Goal: Task Accomplishment & Management: Manage account settings

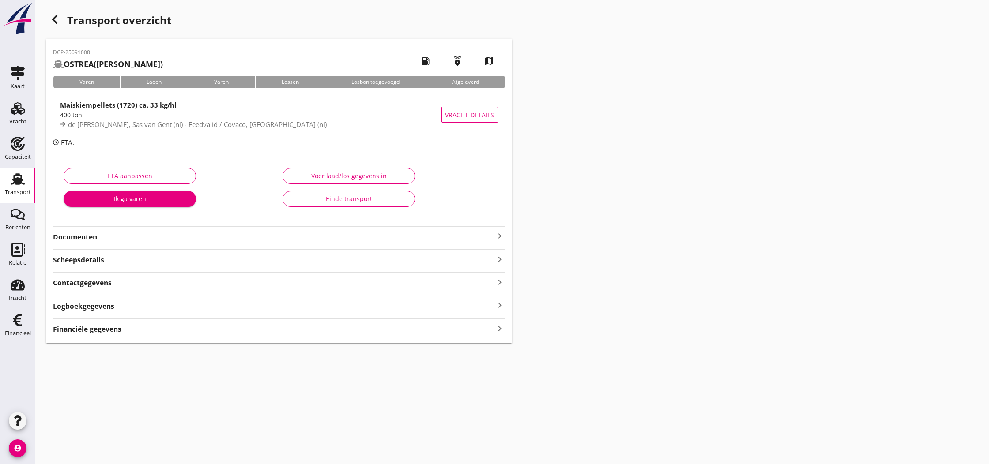
click at [500, 236] on icon "keyboard_arrow_right" at bounding box center [499, 236] width 11 height 11
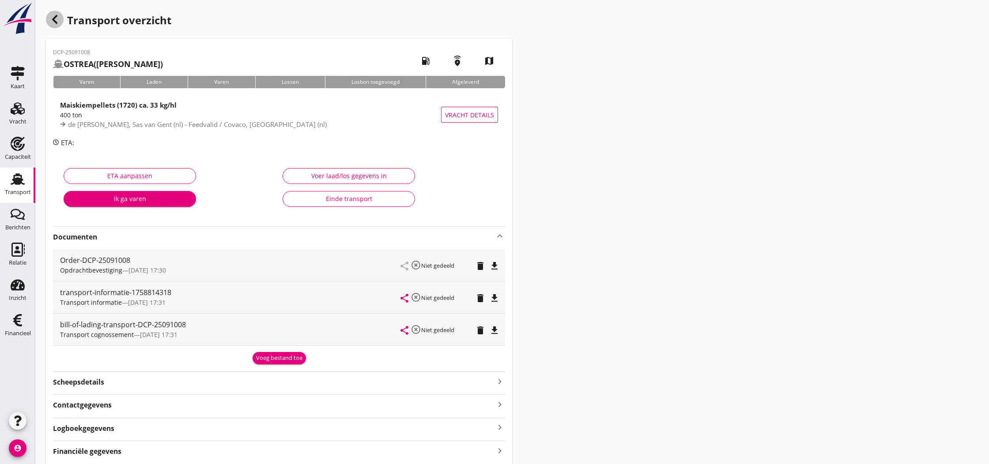
click at [55, 21] on use "button" at bounding box center [54, 19] width 5 height 9
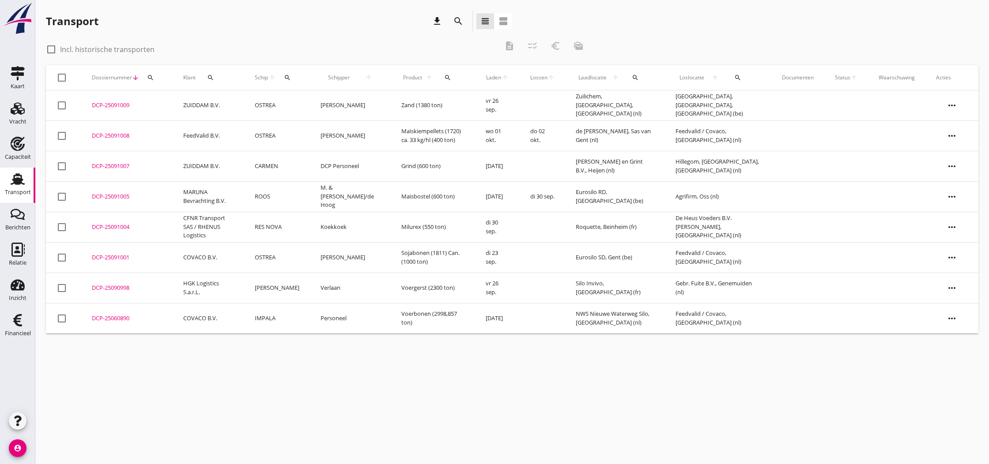
click at [113, 258] on div "DCP-25091001" at bounding box center [127, 257] width 70 height 9
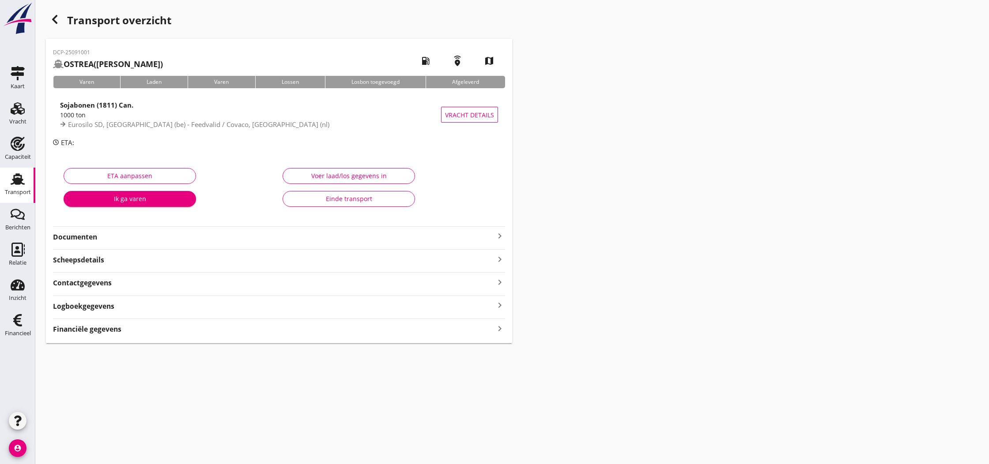
click at [357, 176] on div "Voer laad/los gegevens in" at bounding box center [348, 175] width 117 height 9
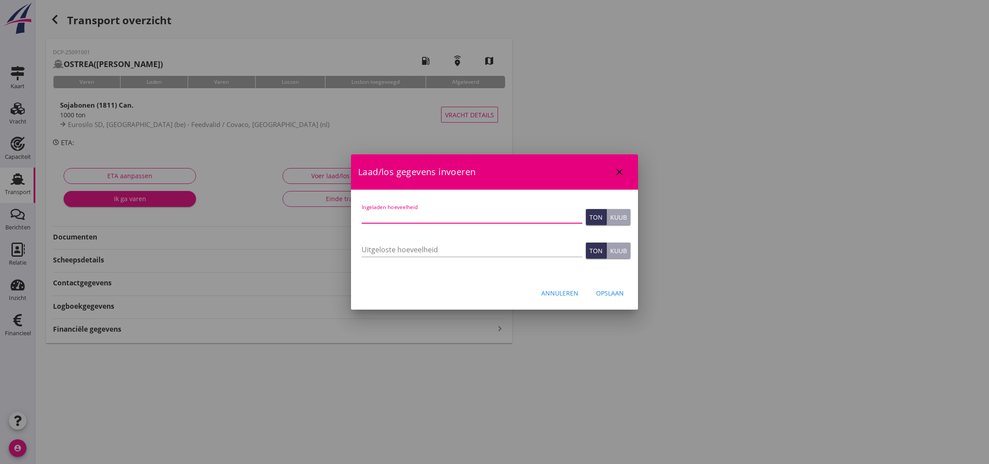
click at [375, 215] on input "Ingeladen hoeveelheid" at bounding box center [471, 216] width 221 height 14
type input "983.195"
click at [391, 252] on input "Uitgeloste hoeveelheid" at bounding box center [471, 250] width 221 height 14
type input "983.195"
click at [606, 293] on div "Opslaan" at bounding box center [610, 293] width 28 height 9
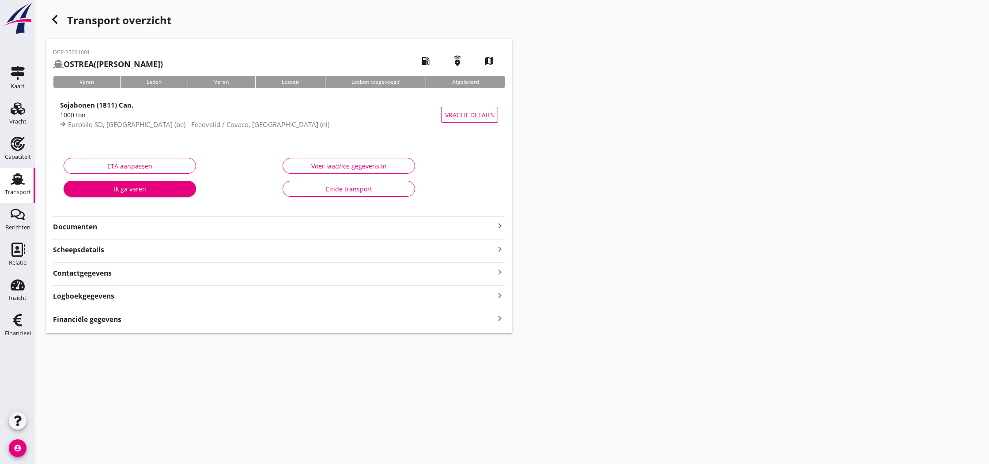
click at [85, 318] on strong "Financiële gegevens" at bounding box center [87, 320] width 68 height 10
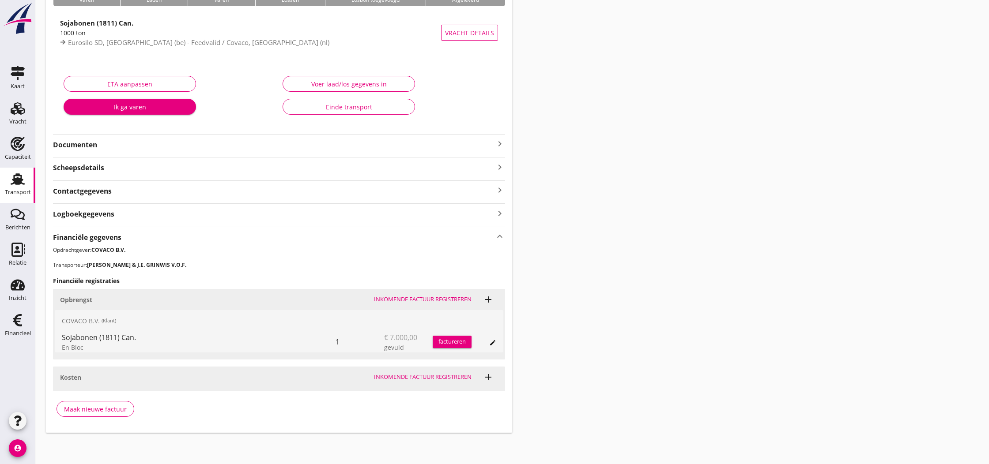
scroll to position [82, 0]
click at [88, 408] on div "Maak nieuwe factuur" at bounding box center [95, 409] width 63 height 9
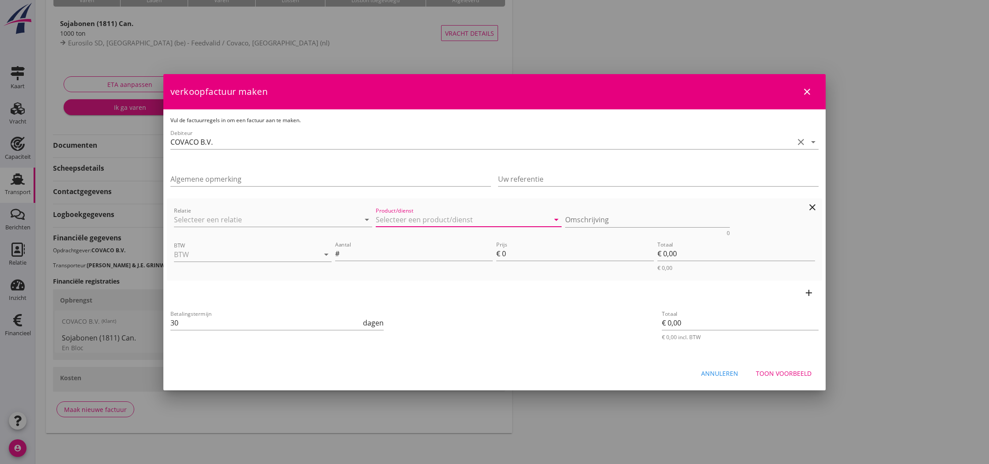
click at [394, 218] on input "Product/dienst" at bounding box center [462, 220] width 173 height 14
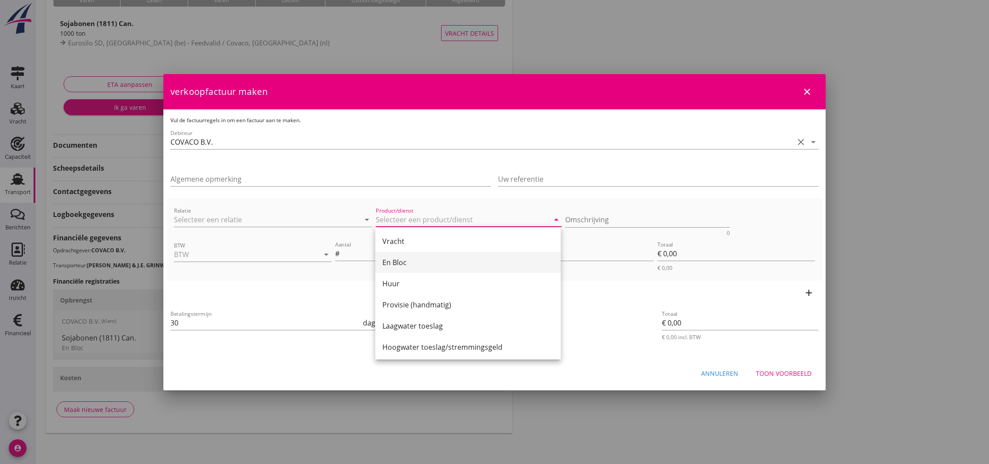
click at [395, 259] on div "En Bloc" at bounding box center [467, 262] width 171 height 11
type input "En Bloc"
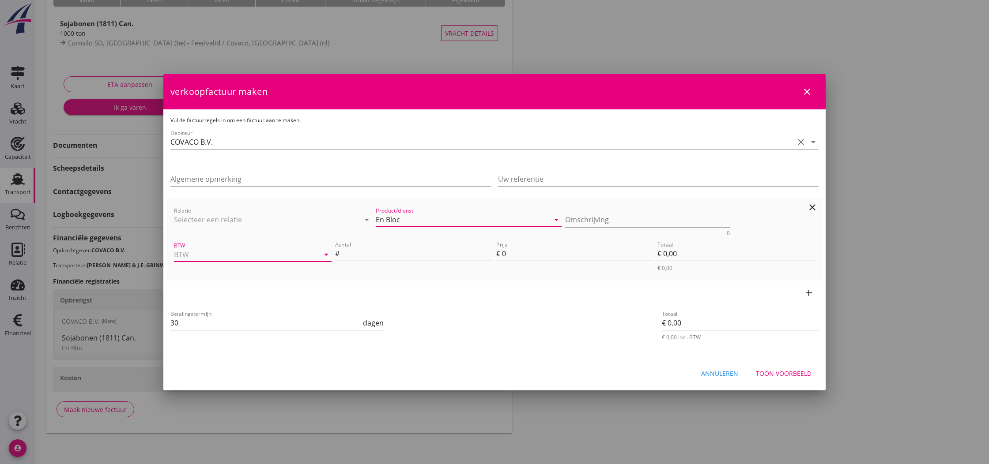
click at [255, 252] on input "BTW" at bounding box center [240, 255] width 133 height 14
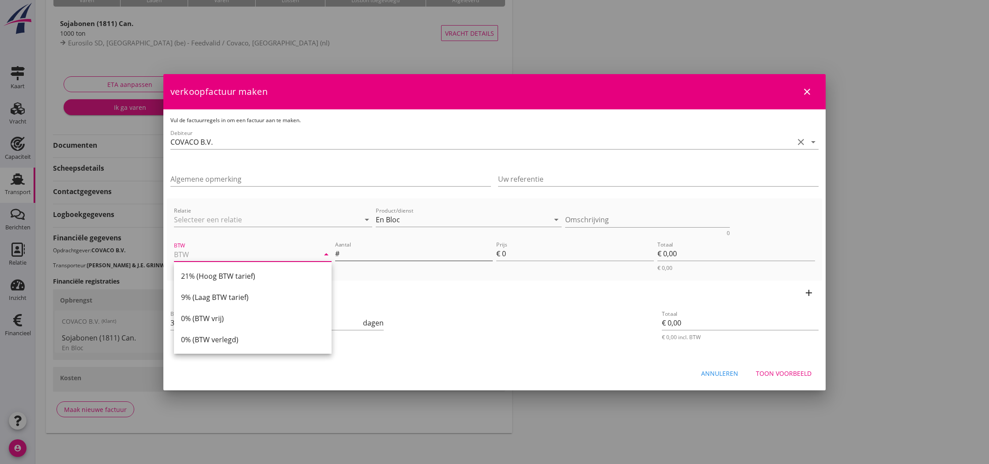
drag, startPoint x: 244, startPoint y: 274, endPoint x: 395, endPoint y: 260, distance: 151.6
click at [245, 274] on div "21% (Hoog BTW tarief)" at bounding box center [252, 276] width 143 height 11
type input "21% (Hoog BTW tarief)"
click at [399, 252] on input "Aantal" at bounding box center [416, 254] width 151 height 14
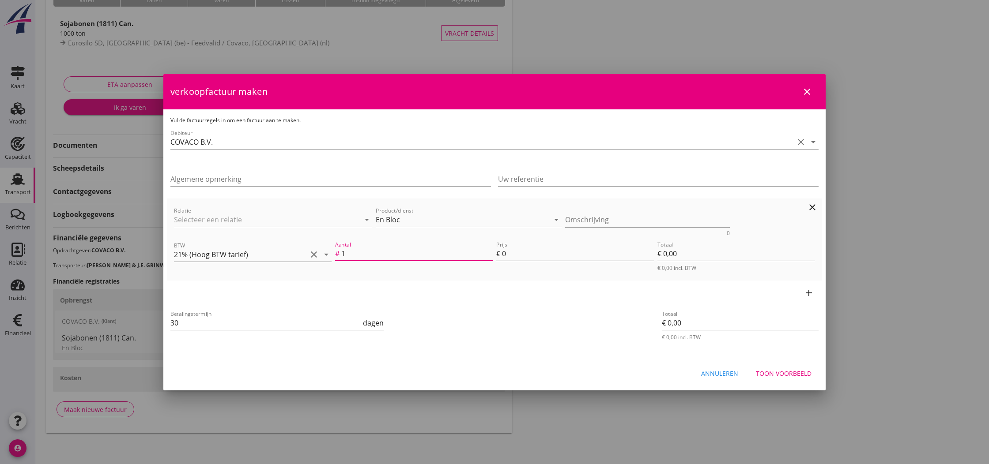
type input "1"
drag, startPoint x: 502, startPoint y: 252, endPoint x: 507, endPoint y: 254, distance: 5.2
click at [507, 254] on input "0" at bounding box center [578, 254] width 152 height 14
type input "7"
type input "€ 7,00"
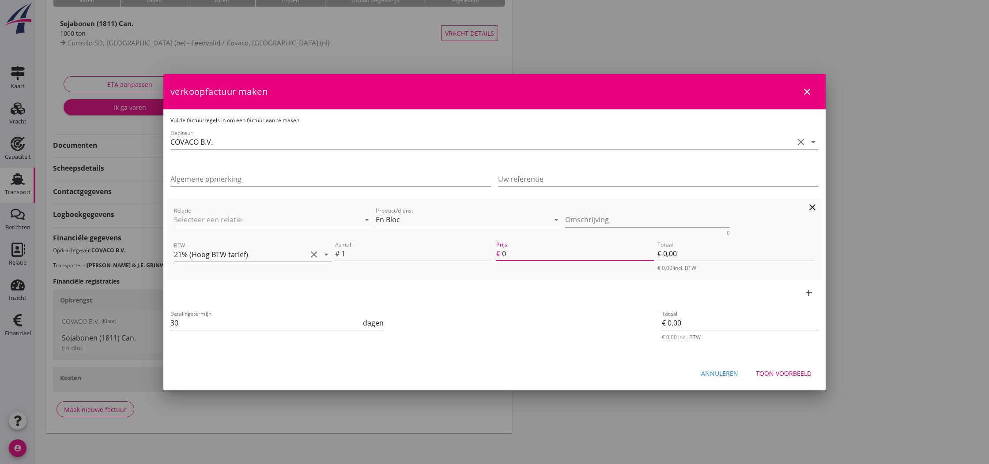
type input "€ 7,00"
type input "70"
type input "€ 70,00"
type input "700"
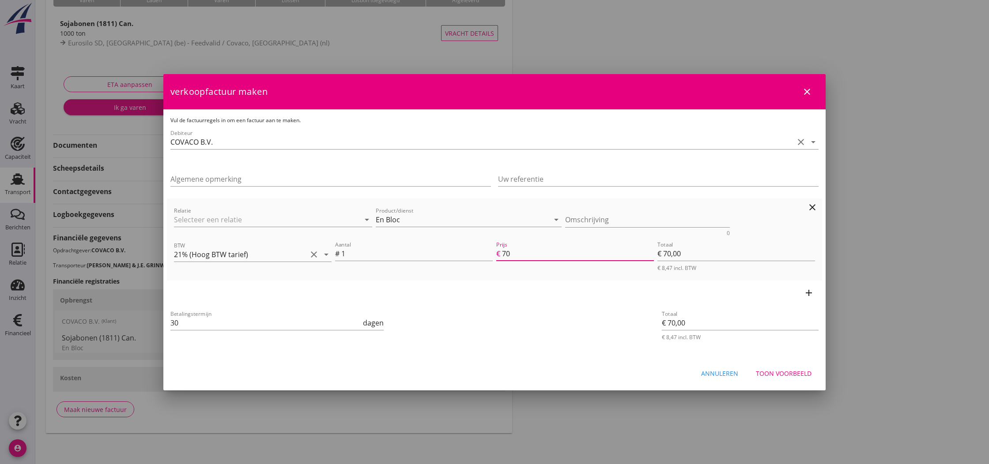
type input "€ 700,00"
type input "7000"
type input "€ 7.000,00"
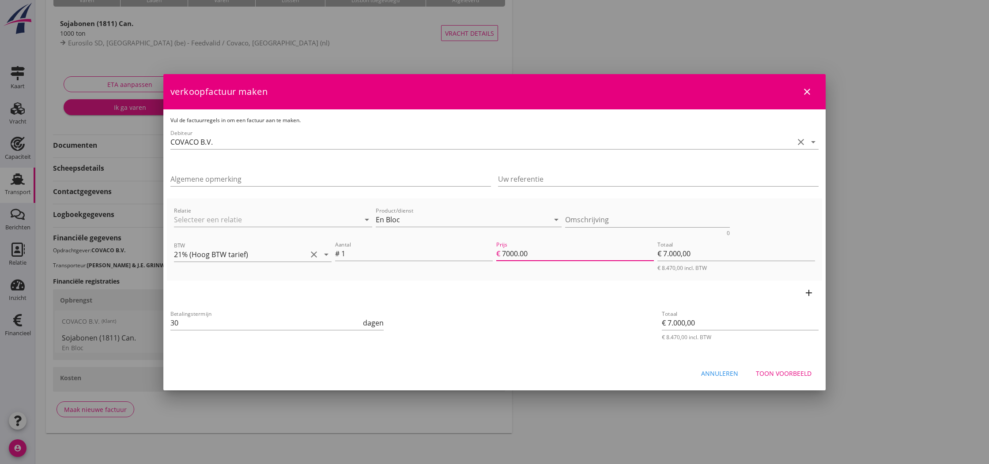
type input "7000.00"
click at [812, 293] on icon "add" at bounding box center [808, 293] width 11 height 11
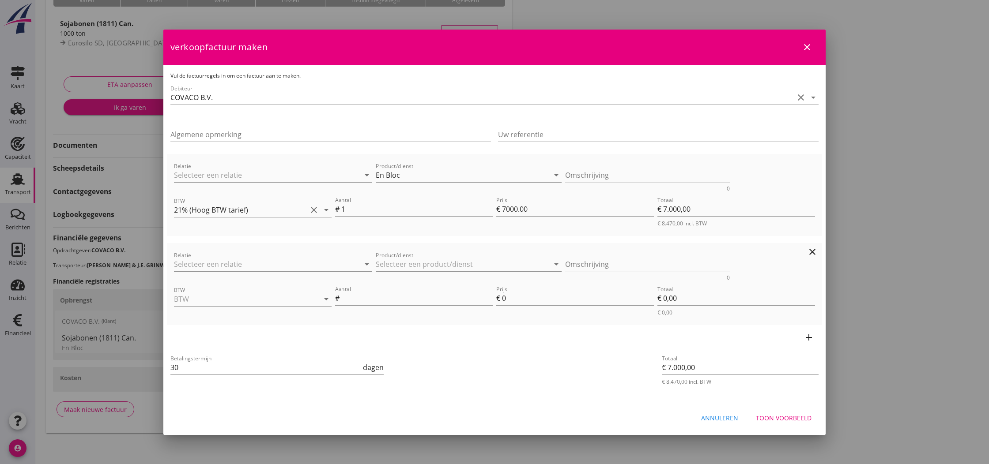
click at [403, 256] on div "Product/dienst arrow_drop_down" at bounding box center [469, 266] width 186 height 28
click at [541, 265] on input "Product/dienst" at bounding box center [462, 264] width 173 height 14
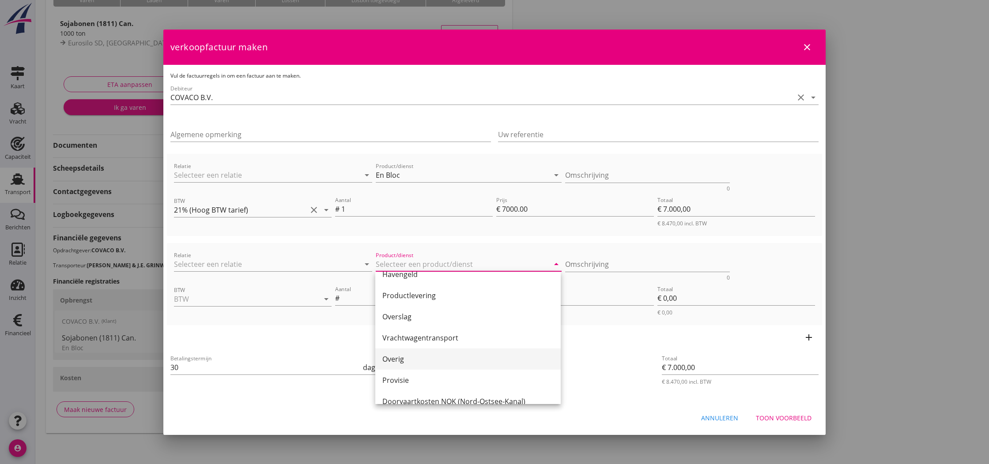
scroll to position [225, 0]
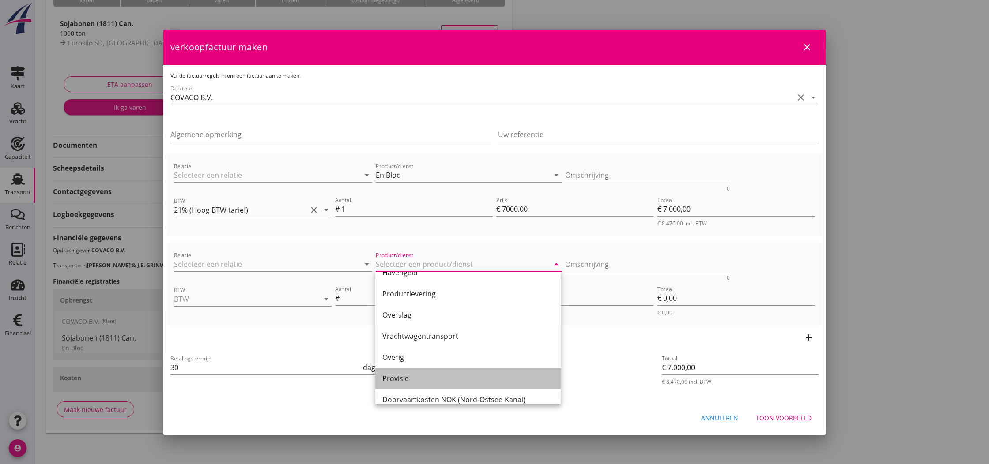
click at [410, 381] on div "Provisie" at bounding box center [467, 378] width 171 height 11
type input "Provisie"
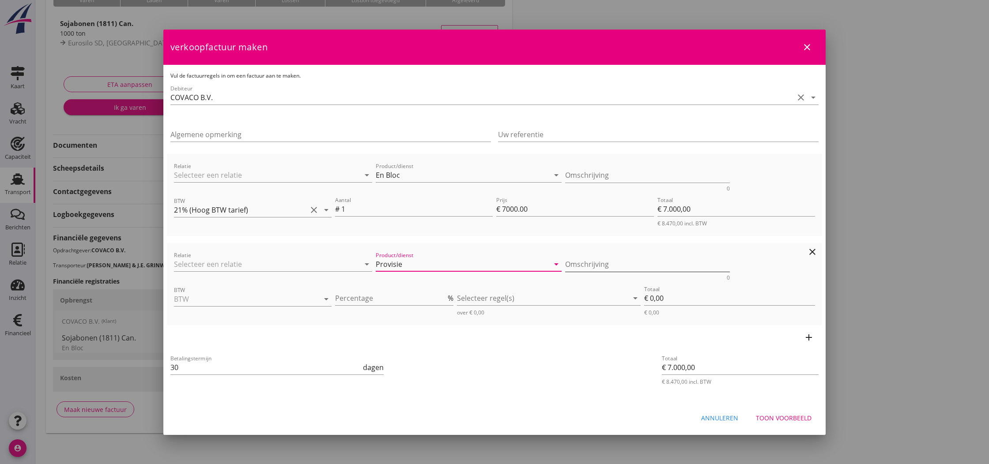
click at [572, 264] on textarea "Omschrijving" at bounding box center [647, 264] width 165 height 15
click at [244, 302] on input "BTW" at bounding box center [240, 299] width 133 height 14
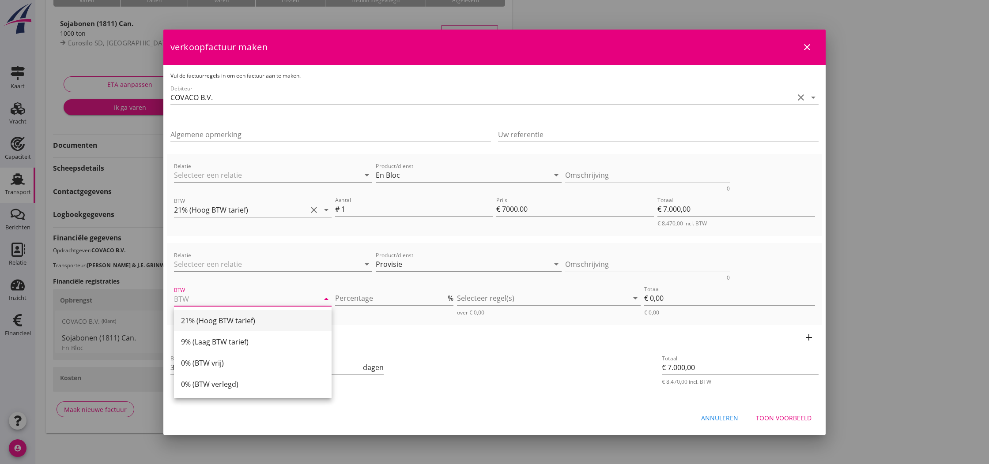
click at [234, 319] on div "21% (Hoog BTW tarief)" at bounding box center [252, 321] width 143 height 11
type input "21% (Hoog BTW tarief)"
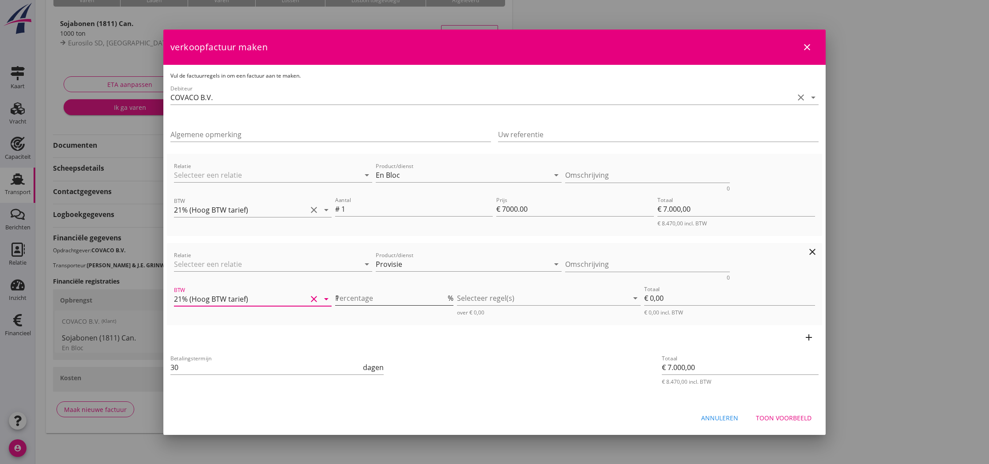
click at [445, 296] on input "1" at bounding box center [390, 298] width 111 height 14
click at [445, 296] on input "2" at bounding box center [390, 298] width 111 height 14
click at [445, 296] on input "3" at bounding box center [390, 298] width 111 height 14
click at [445, 296] on input "4" at bounding box center [390, 298] width 111 height 14
click at [445, 296] on input "5" at bounding box center [390, 298] width 111 height 14
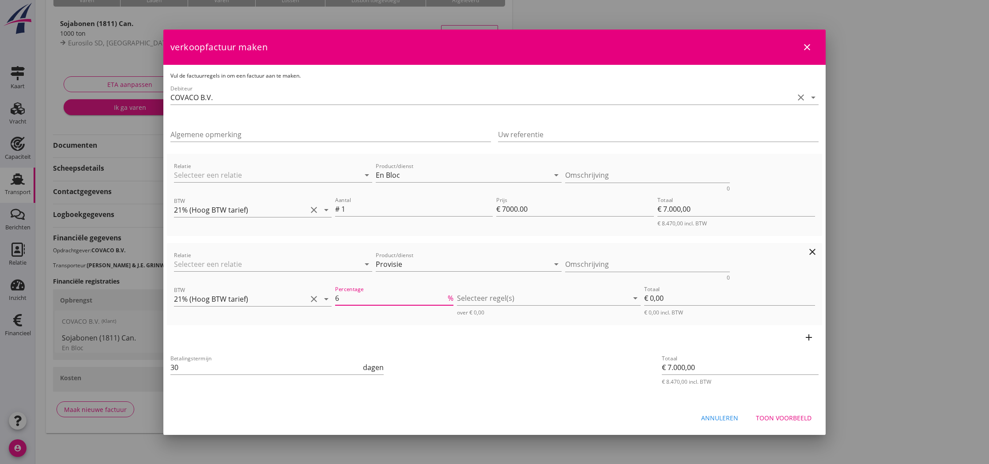
click at [445, 296] on input "6" at bounding box center [390, 298] width 111 height 14
click at [445, 296] on input "7" at bounding box center [390, 298] width 111 height 14
type input "8"
click at [445, 296] on input "8" at bounding box center [390, 298] width 111 height 14
click at [470, 298] on div at bounding box center [542, 298] width 171 height 14
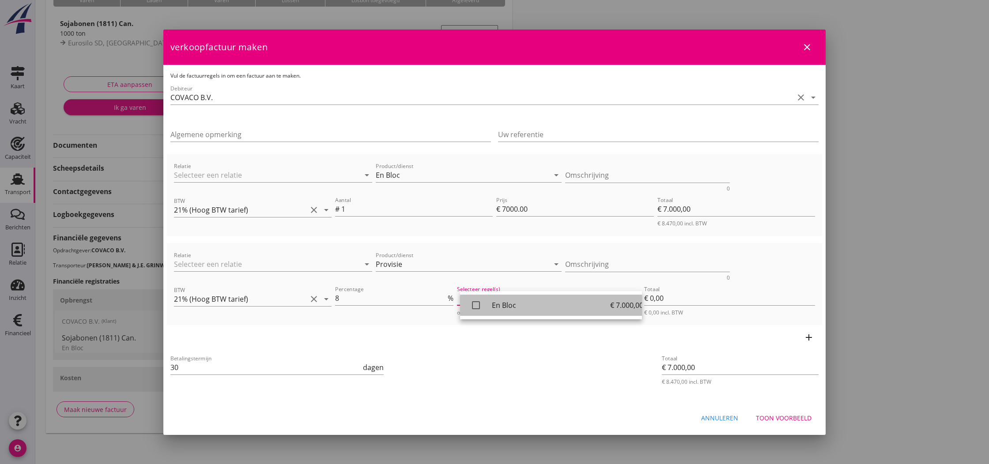
click at [475, 304] on icon "check_box_outline_blank" at bounding box center [476, 306] width 18 height 18
type input "€ 560,00"
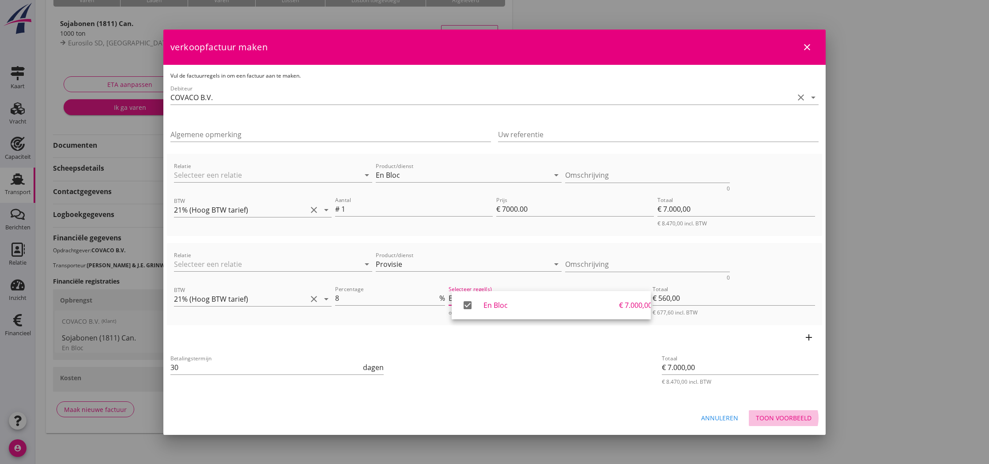
click at [785, 417] on div "Toon voorbeeld" at bounding box center [784, 418] width 56 height 9
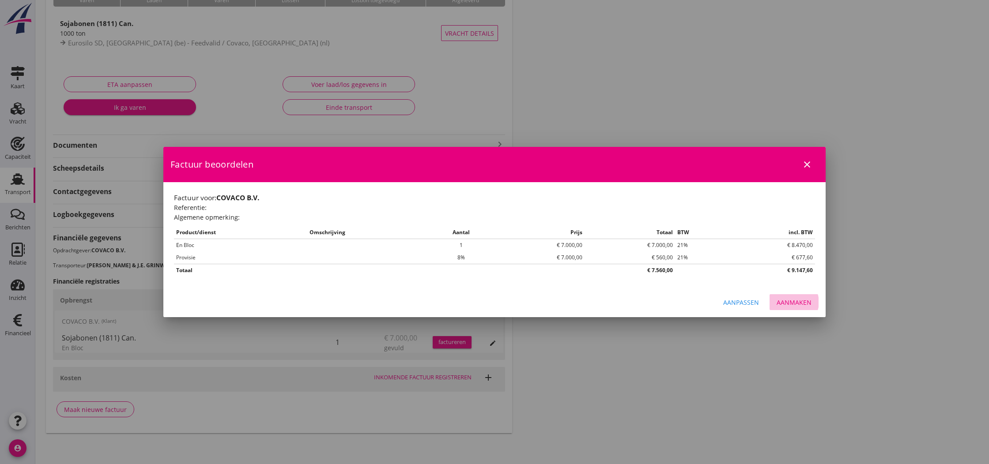
click at [796, 305] on div "Aanmaken" at bounding box center [793, 302] width 35 height 9
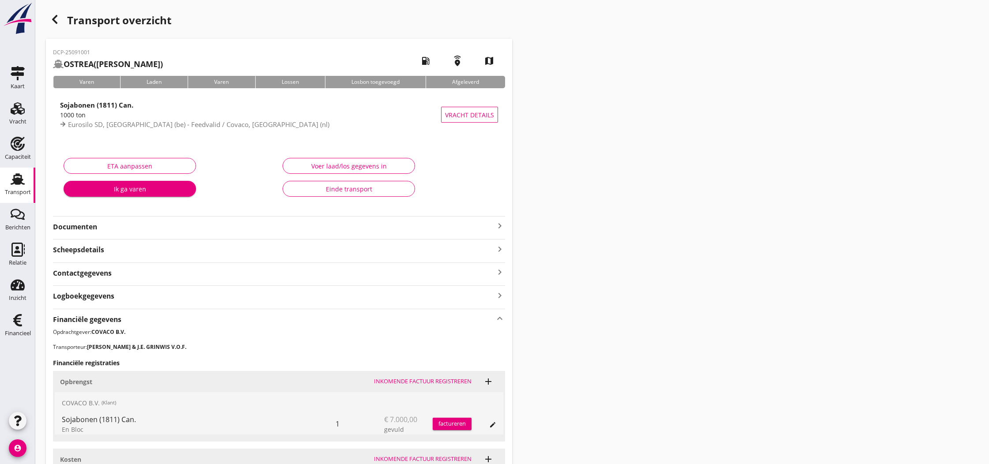
scroll to position [0, 0]
click at [18, 320] on icon "Financieel" at bounding box center [18, 320] width 14 height 14
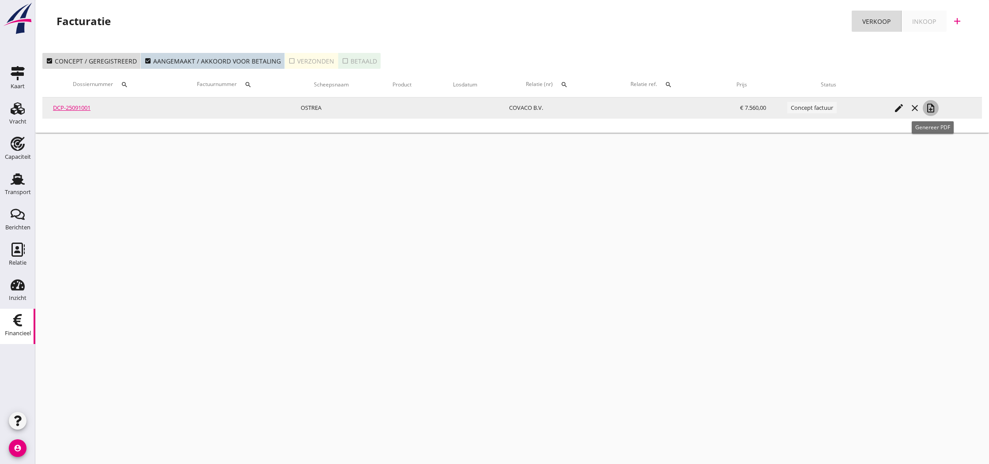
click at [934, 109] on icon "note_add" at bounding box center [930, 108] width 11 height 11
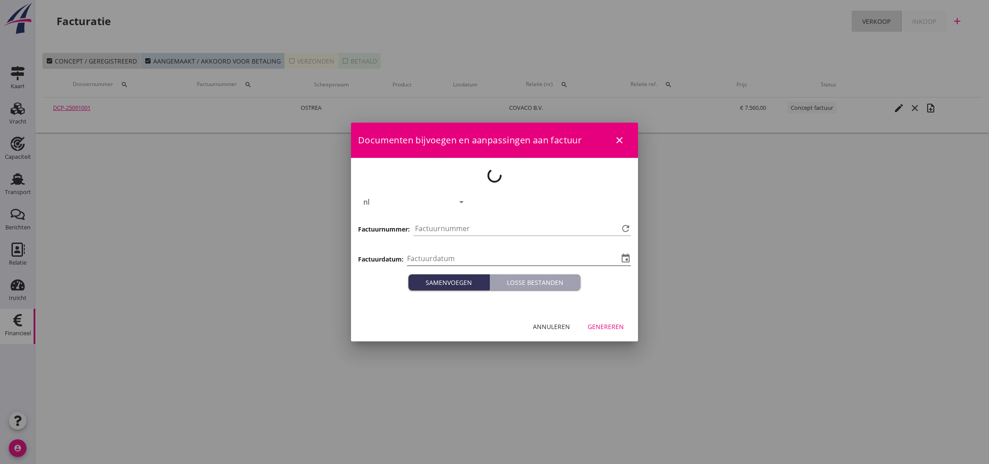
type input "[DATE]"
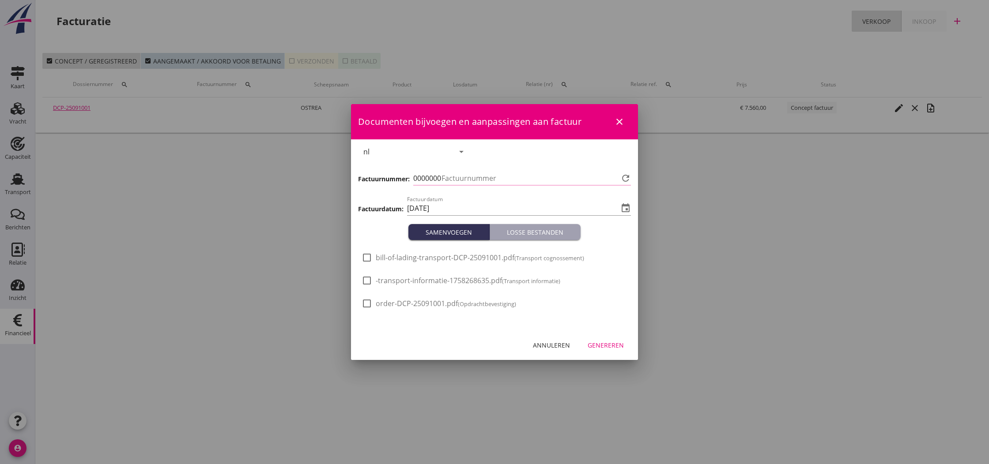
type input "805"
click at [613, 343] on div "Genereren" at bounding box center [605, 345] width 36 height 9
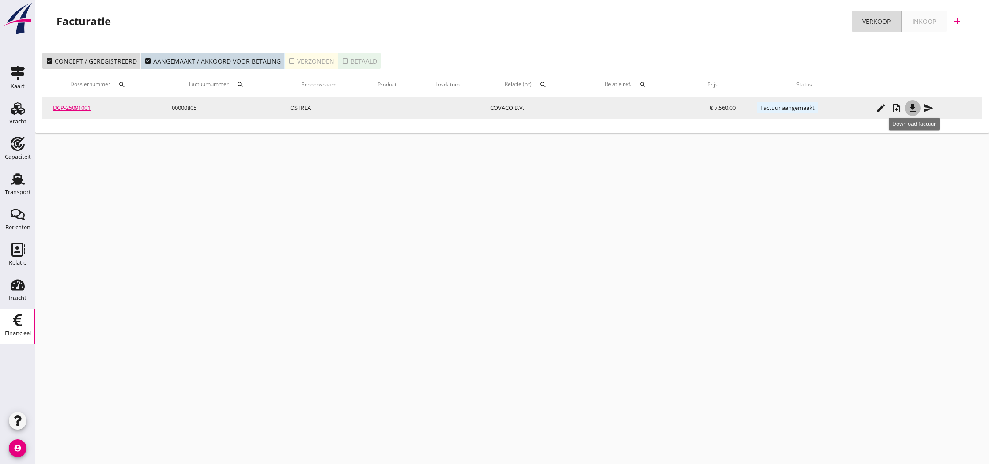
click at [915, 108] on icon "file_download" at bounding box center [912, 108] width 11 height 11
click at [933, 109] on icon "send" at bounding box center [928, 108] width 11 height 11
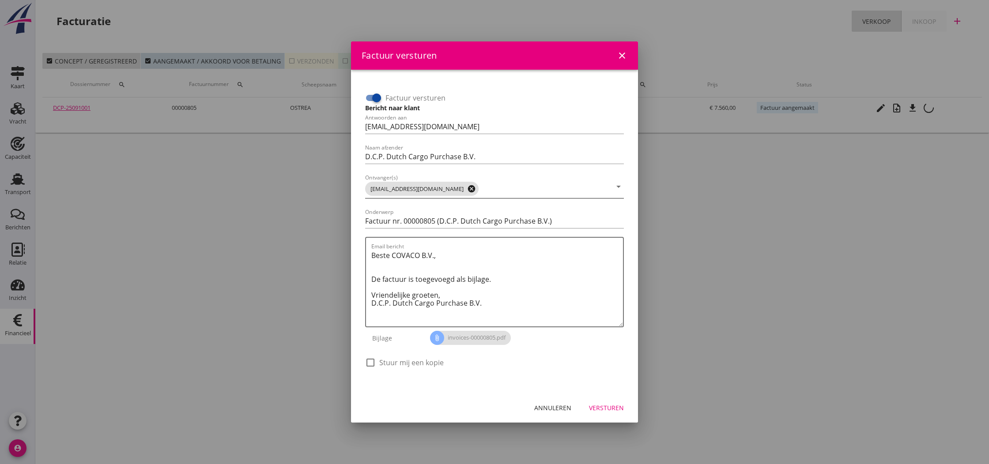
click at [467, 190] on icon "cancel" at bounding box center [471, 188] width 9 height 9
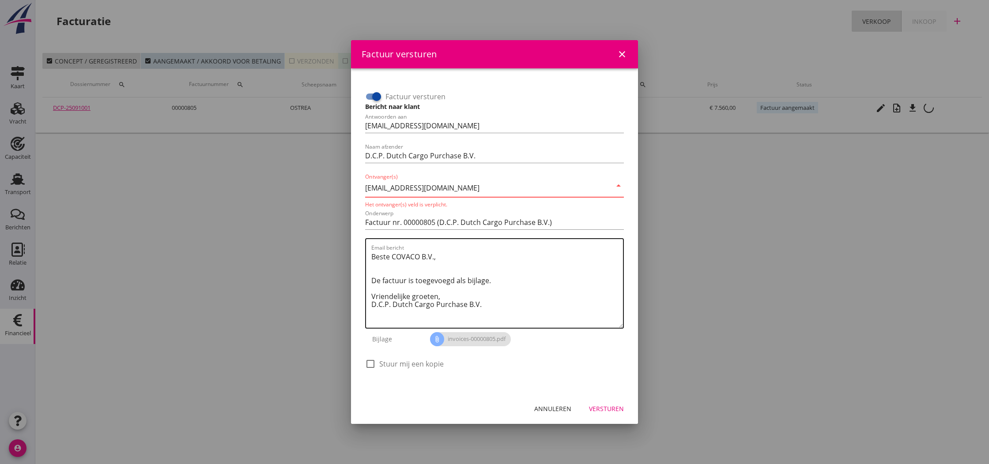
type input "[EMAIL_ADDRESS][DOMAIN_NAME]"
click at [489, 277] on textarea "Beste COVACO B.V., De factuur is toegevoegd als bijlage. Vriendelijke groeten, …" at bounding box center [497, 289] width 252 height 78
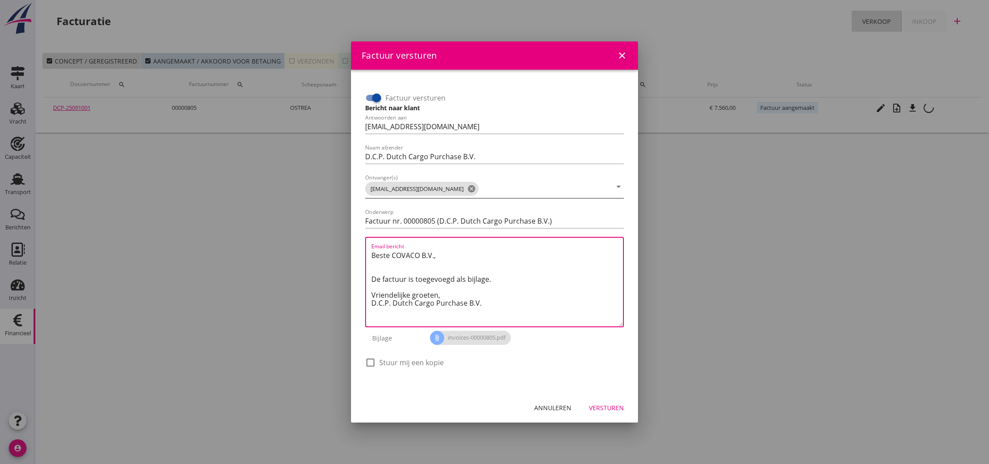
drag, startPoint x: 499, startPoint y: 247, endPoint x: 503, endPoint y: 253, distance: 7.3
click at [499, 248] on div "Email bericht Beste COVACO B.V., De factuur is toegevoegd als bijlage. Vriendel…" at bounding box center [497, 282] width 252 height 89
click at [500, 257] on textarea "Beste COVACO B.V., De factuur is toegevoegd als bijlage. Vriendelijke groeten, …" at bounding box center [497, 287] width 252 height 78
click at [605, 409] on div "Versturen" at bounding box center [606, 407] width 35 height 9
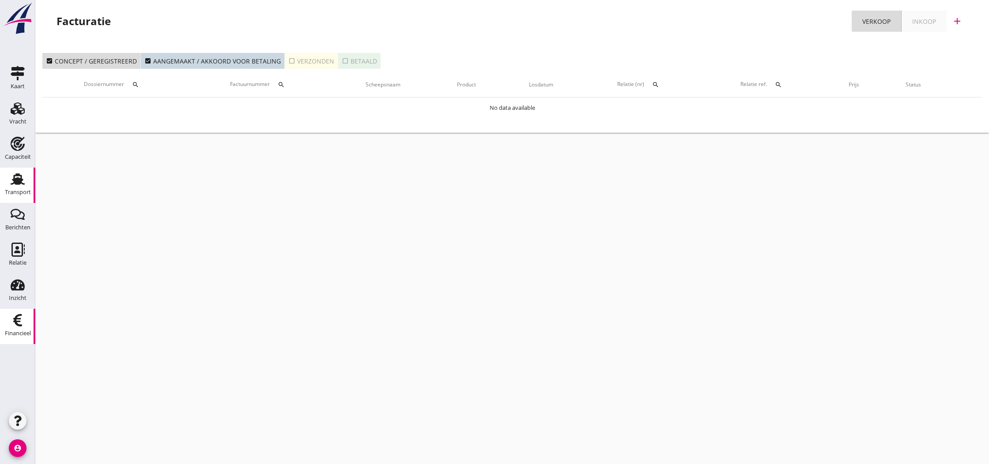
click at [19, 183] on use at bounding box center [18, 178] width 14 height 11
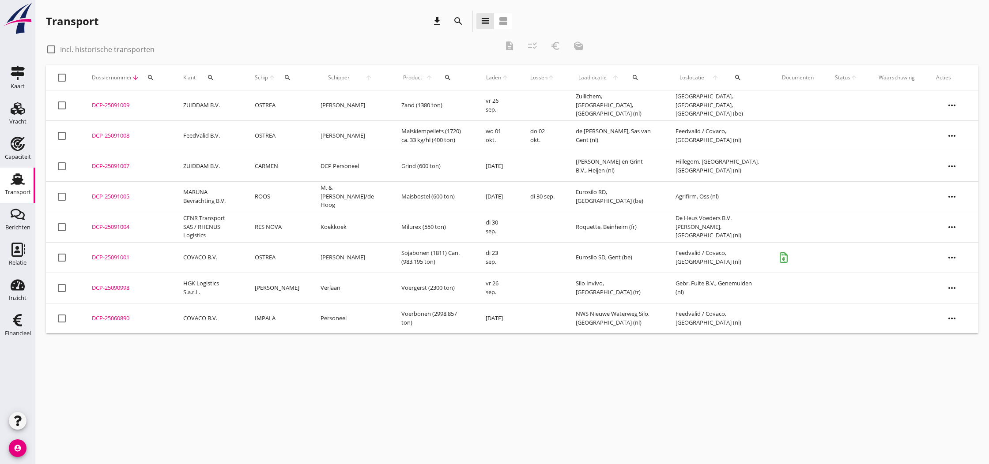
click at [120, 257] on div "DCP-25091001" at bounding box center [127, 257] width 70 height 9
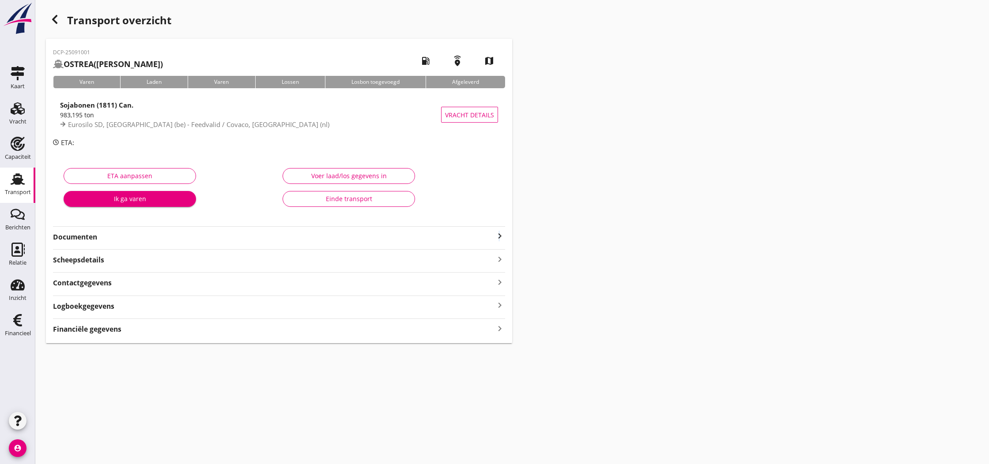
click at [499, 238] on icon "keyboard_arrow_right" at bounding box center [499, 236] width 11 height 11
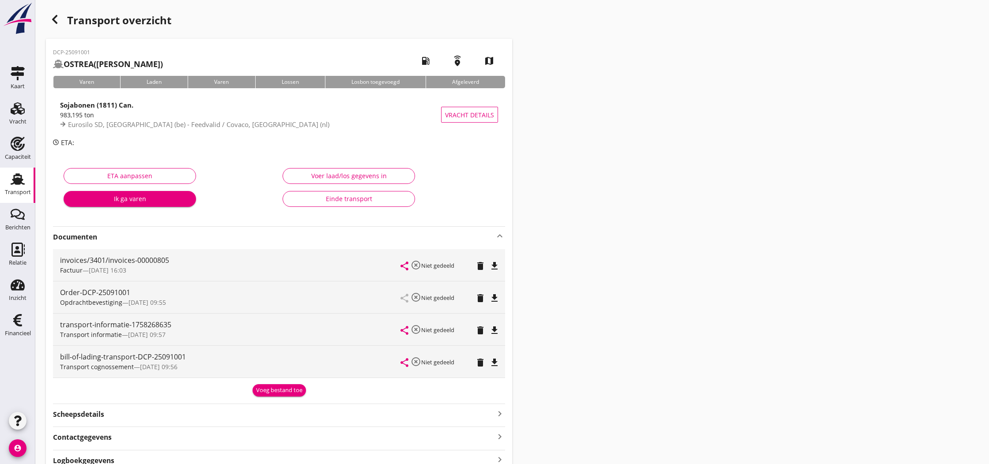
click at [273, 391] on div "Voeg bestand toe" at bounding box center [279, 390] width 46 height 9
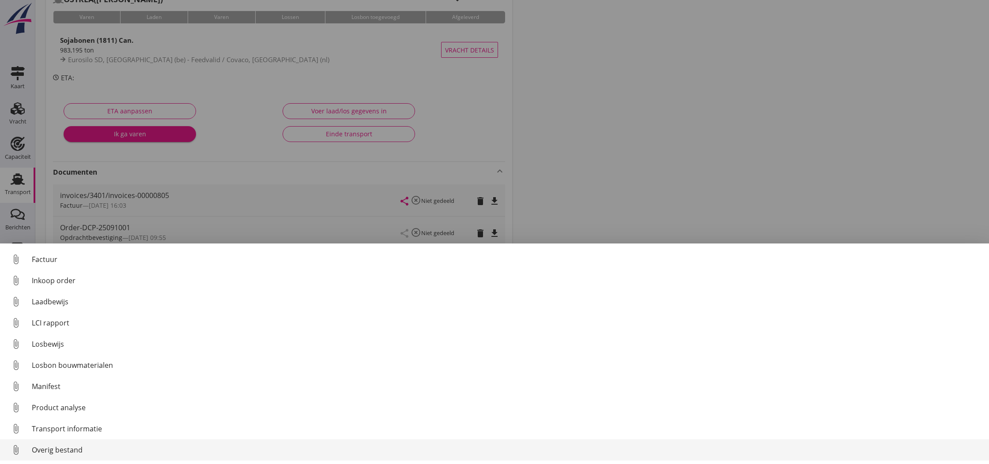
scroll to position [64, 0]
click at [71, 446] on link "attach_file Overig bestand" at bounding box center [494, 450] width 989 height 21
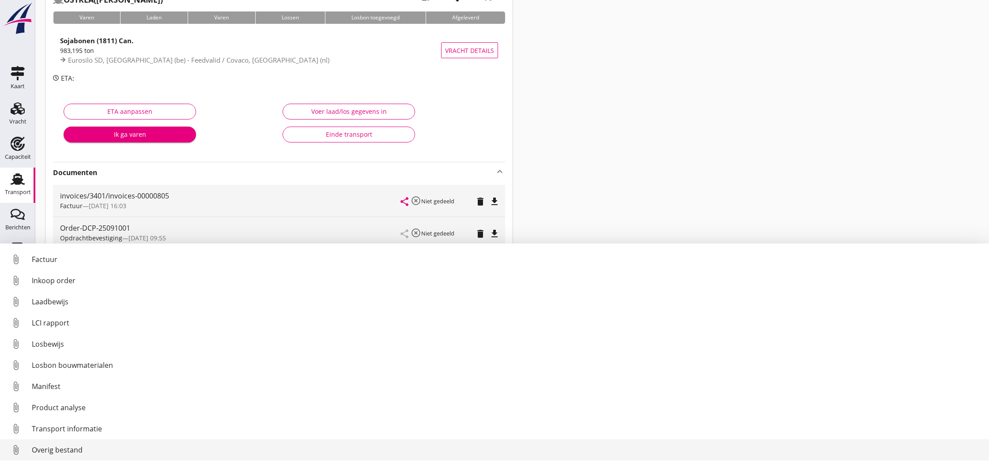
scroll to position [60, 0]
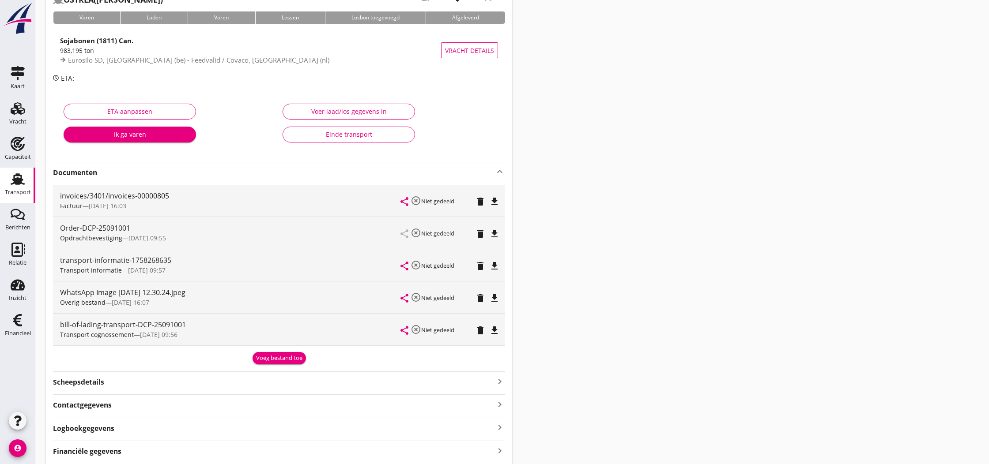
click at [282, 359] on div "Voeg bestand toe" at bounding box center [279, 358] width 46 height 9
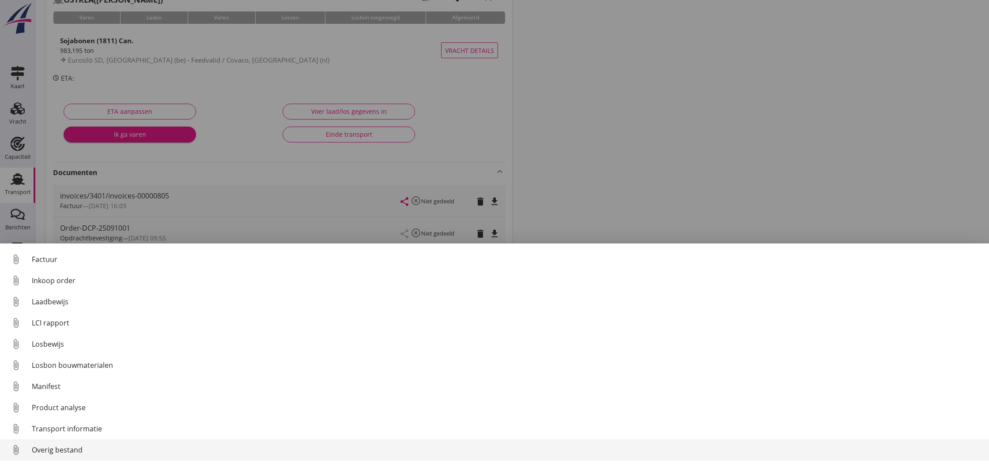
scroll to position [62, 0]
click at [140, 450] on div "Overig bestand" at bounding box center [507, 450] width 950 height 11
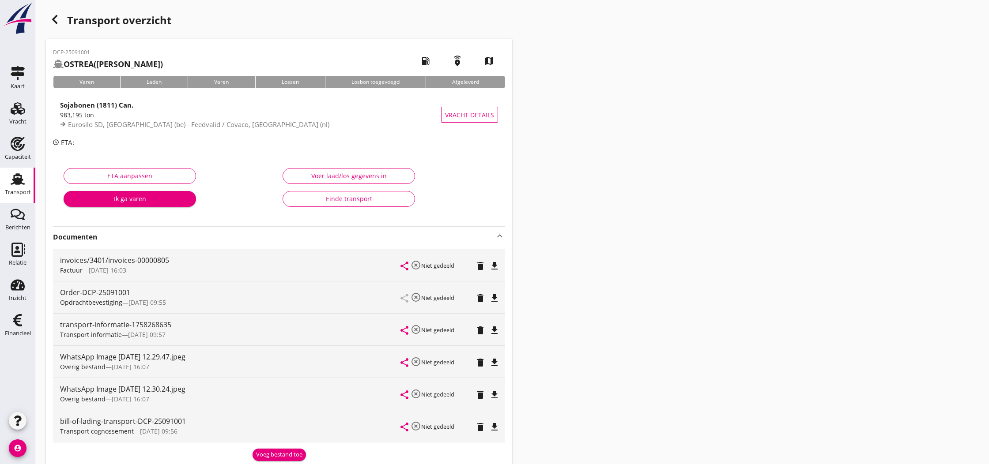
scroll to position [0, 0]
click at [56, 22] on use "button" at bounding box center [54, 19] width 5 height 9
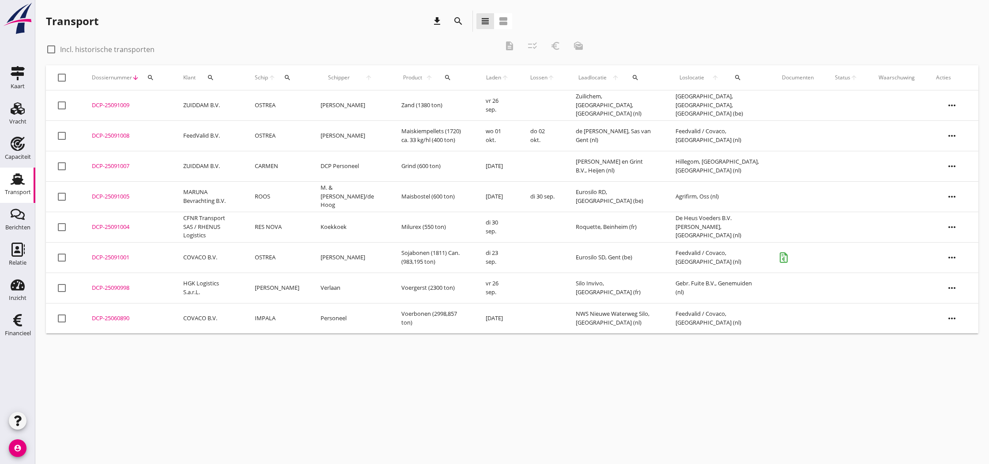
click at [107, 257] on div "DCP-25091001" at bounding box center [127, 257] width 70 height 9
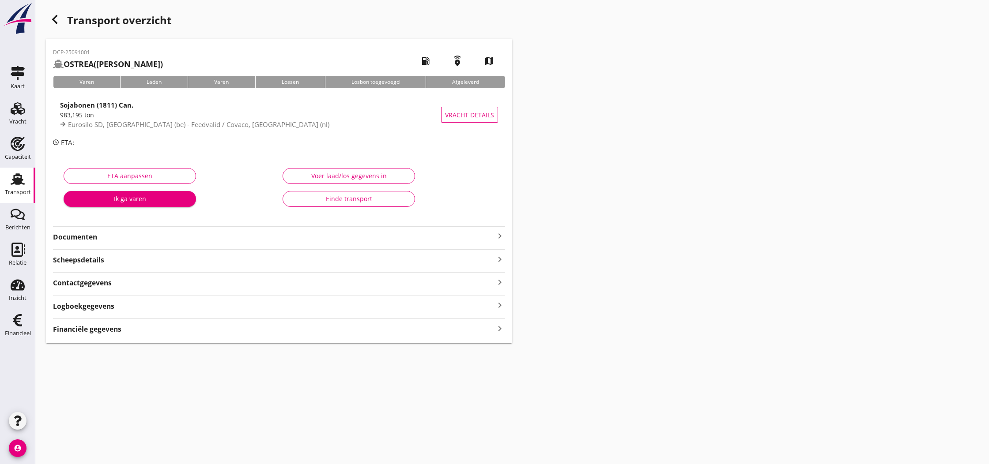
click at [328, 201] on div "Einde transport" at bounding box center [348, 198] width 117 height 9
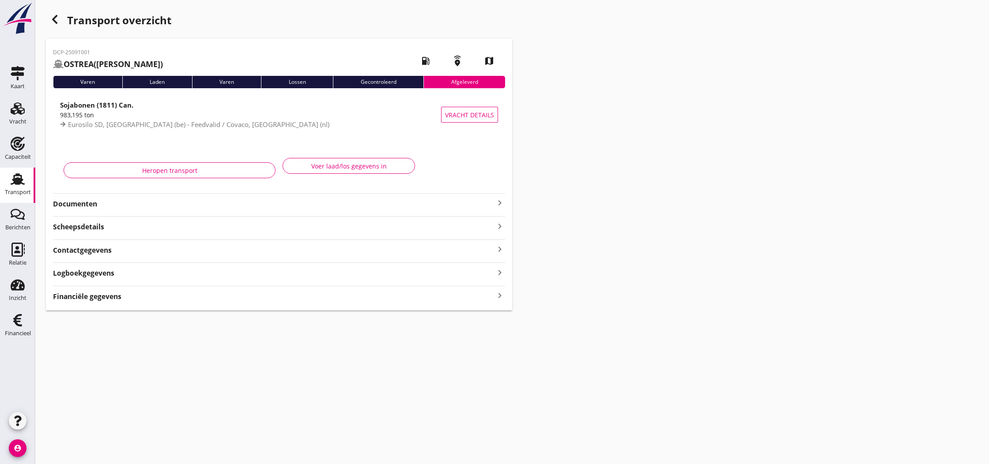
click at [53, 20] on use "button" at bounding box center [54, 19] width 5 height 9
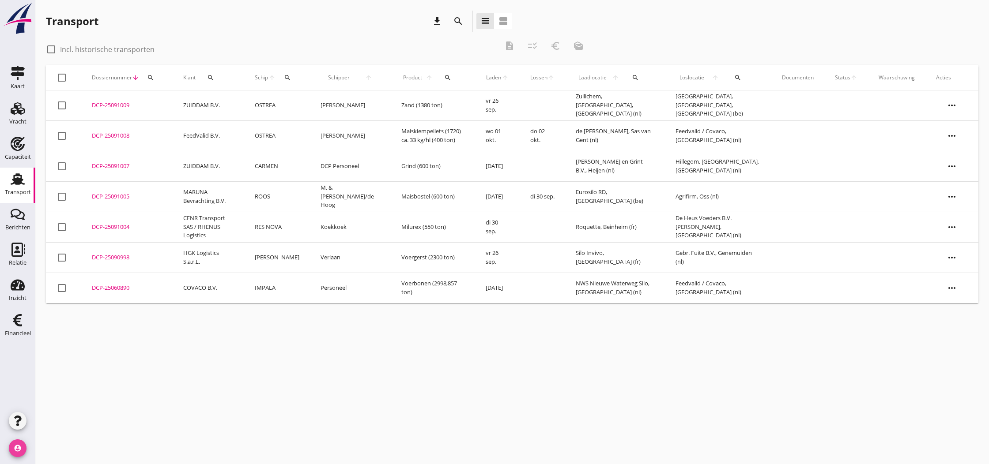
click at [19, 448] on icon "account_circle" at bounding box center [18, 449] width 18 height 18
click at [55, 446] on div "Uitloggen" at bounding box center [67, 445] width 38 height 11
